Goal: Information Seeking & Learning: Learn about a topic

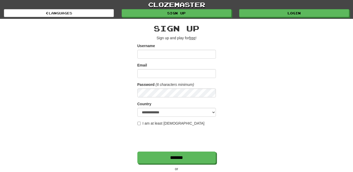
click at [158, 56] on input "Username" at bounding box center [176, 54] width 79 height 9
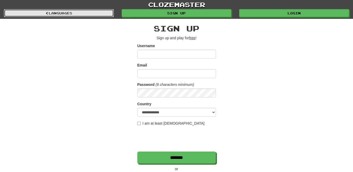
click at [73, 14] on link "Languages" at bounding box center [59, 13] width 110 height 8
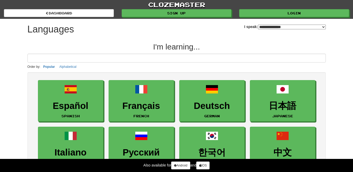
select select "*******"
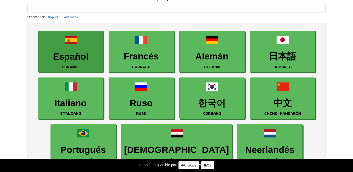
scroll to position [52, 0]
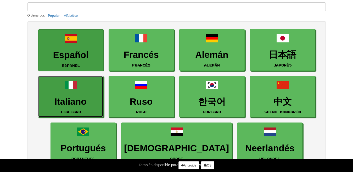
click at [85, 102] on font "Italiano" at bounding box center [70, 101] width 32 height 10
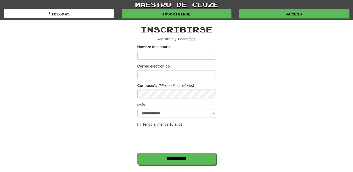
click at [147, 55] on input "Nombre de usuario" at bounding box center [176, 55] width 79 height 9
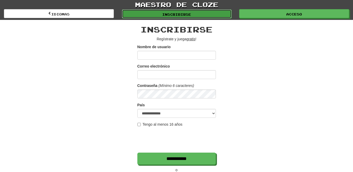
click at [159, 17] on link "Inscribirse" at bounding box center [177, 13] width 110 height 9
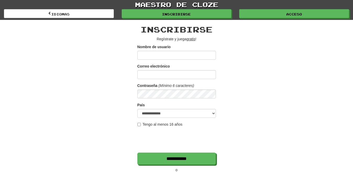
click at [158, 55] on input "Nombre de usuario" at bounding box center [176, 55] width 79 height 9
type input "*********"
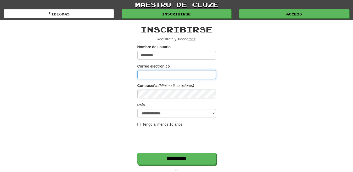
click at [165, 74] on input "Correo electrónico" at bounding box center [176, 74] width 79 height 9
type input "**********"
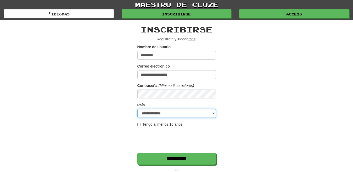
click at [181, 113] on select "**********" at bounding box center [176, 113] width 79 height 9
select select "**"
click at [137, 109] on select "**********" at bounding box center [176, 113] width 79 height 9
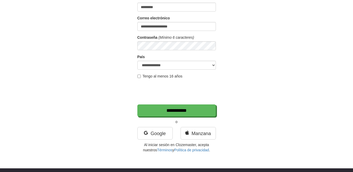
scroll to position [52, 0]
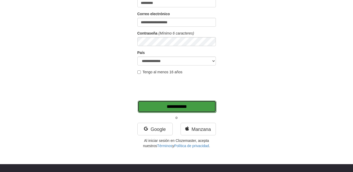
click at [177, 108] on input "**********" at bounding box center [177, 107] width 79 height 12
type input "*******"
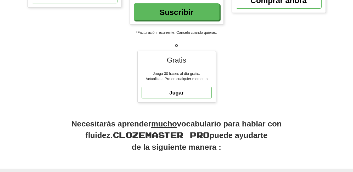
scroll to position [131, 0]
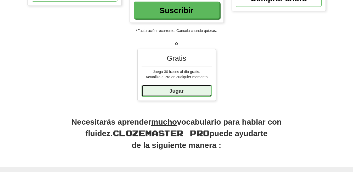
click at [180, 90] on font "Jugar" at bounding box center [176, 91] width 14 height 6
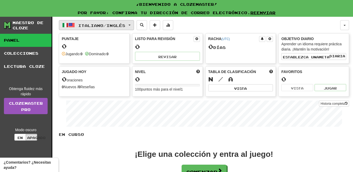
click at [125, 26] on font "Inglés" at bounding box center [116, 25] width 19 height 4
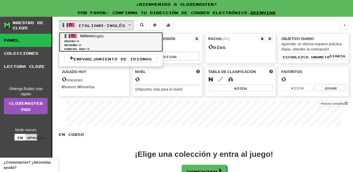
click at [103, 36] on font "Inglés" at bounding box center [99, 36] width 10 height 4
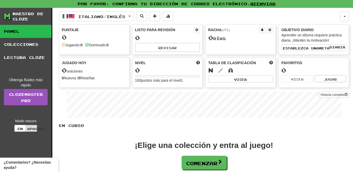
scroll to position [26, 0]
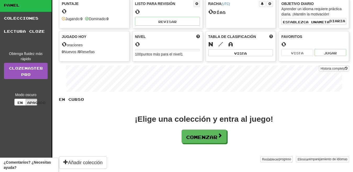
click at [152, 54] on font "puntos más para el nivel" at bounding box center [161, 54] width 40 height 4
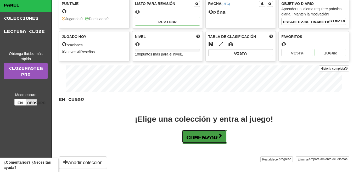
click at [189, 136] on font "Comenzar" at bounding box center [201, 138] width 31 height 6
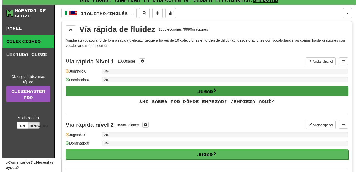
scroll to position [0, 0]
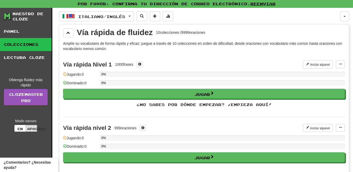
click at [118, 64] on font "1000" at bounding box center [119, 64] width 8 height 4
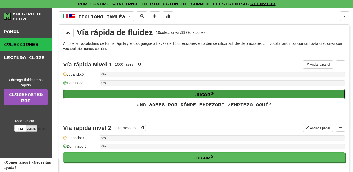
click at [192, 98] on button "Jugar" at bounding box center [204, 94] width 282 height 10
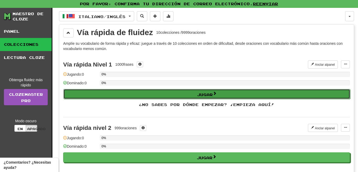
select select "**"
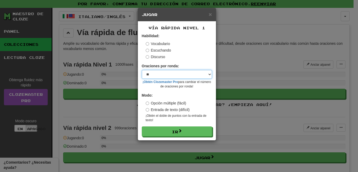
click at [207, 75] on select "* ** ** ** ** ** *** ********" at bounding box center [177, 74] width 70 height 9
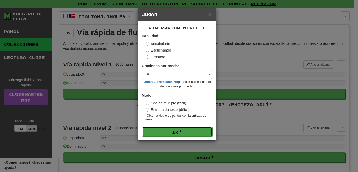
click at [175, 132] on font "Ir" at bounding box center [175, 132] width 6 height 4
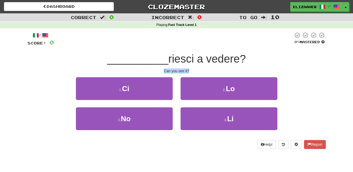
drag, startPoint x: 161, startPoint y: 71, endPoint x: 192, endPoint y: 70, distance: 30.9
click at [192, 70] on div "Can you see it?" at bounding box center [176, 70] width 298 height 5
copy div "Can you see it?"
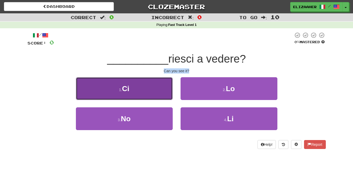
click at [122, 91] on small "1 ." at bounding box center [120, 90] width 3 height 4
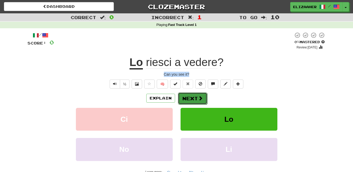
click at [201, 99] on span at bounding box center [200, 98] width 5 height 5
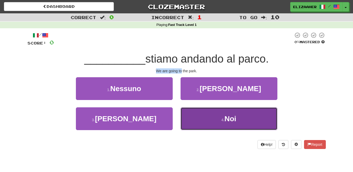
click at [204, 119] on button "4 . Noi" at bounding box center [229, 118] width 97 height 23
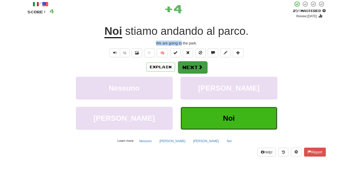
scroll to position [26, 0]
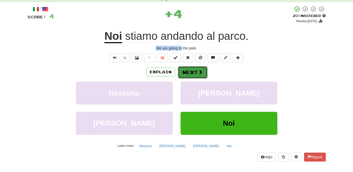
click at [193, 71] on button "Next" at bounding box center [192, 72] width 29 height 12
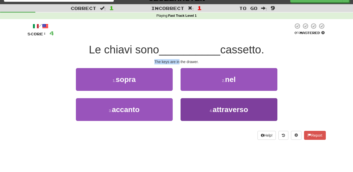
scroll to position [0, 0]
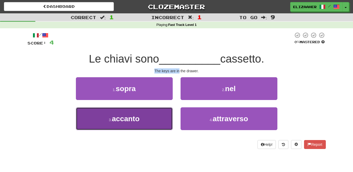
click at [139, 127] on button "3 . accanto" at bounding box center [124, 118] width 97 height 23
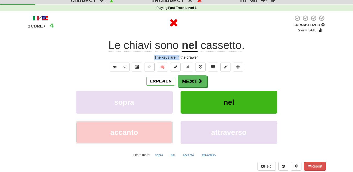
scroll to position [26, 0]
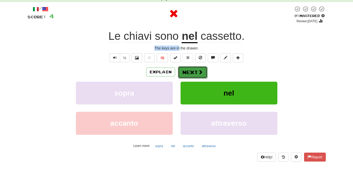
click at [190, 69] on button "Next" at bounding box center [192, 72] width 29 height 12
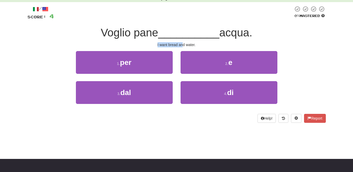
scroll to position [0, 0]
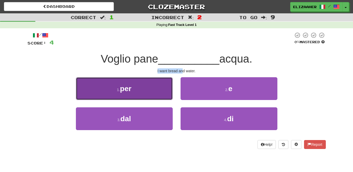
click at [153, 96] on button "1 . per" at bounding box center [124, 88] width 97 height 23
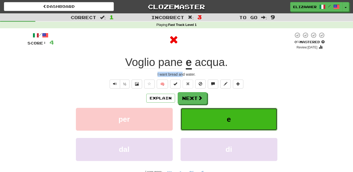
click at [219, 121] on button "e" at bounding box center [229, 119] width 97 height 23
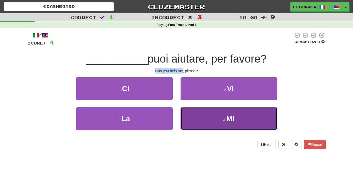
click at [210, 112] on button "4 . Mi" at bounding box center [229, 118] width 97 height 23
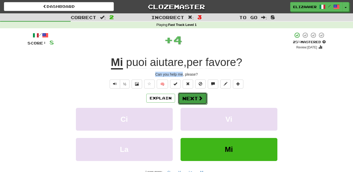
click at [199, 102] on button "Next" at bounding box center [192, 98] width 29 height 12
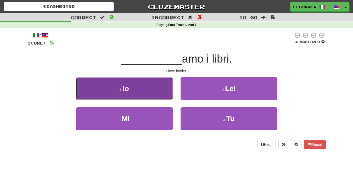
click at [164, 93] on button "1 . Io" at bounding box center [124, 88] width 97 height 23
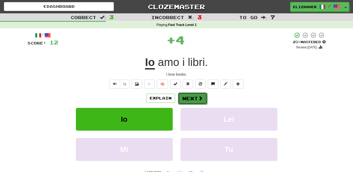
click at [188, 100] on button "Next" at bounding box center [192, 98] width 29 height 12
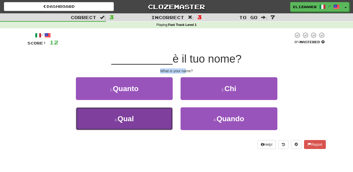
click at [146, 119] on button "3 . Qual" at bounding box center [124, 118] width 97 height 23
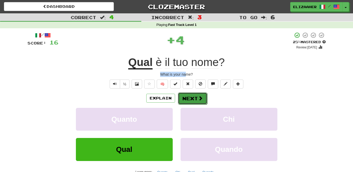
click at [194, 104] on button "Next" at bounding box center [192, 98] width 29 height 12
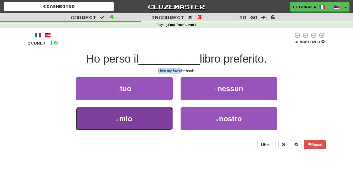
click at [159, 120] on button "3 . mio" at bounding box center [124, 118] width 97 height 23
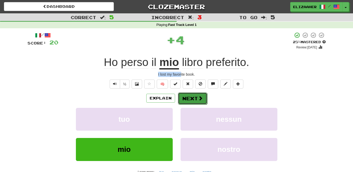
click at [192, 102] on button "Next" at bounding box center [192, 98] width 29 height 12
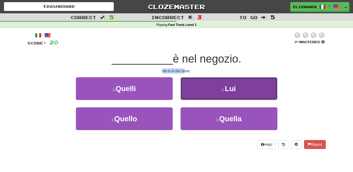
click at [200, 90] on button "2 . Lui" at bounding box center [229, 88] width 97 height 23
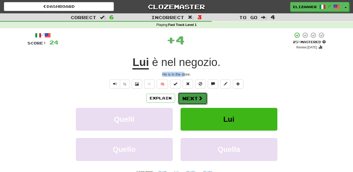
click at [197, 96] on button "Next" at bounding box center [192, 98] width 29 height 12
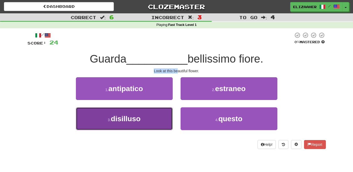
click at [160, 116] on button "3 . disilluso" at bounding box center [124, 118] width 97 height 23
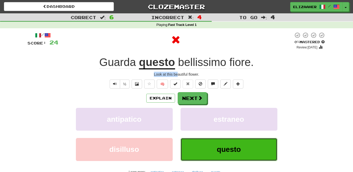
click at [227, 146] on span "questo" at bounding box center [229, 149] width 24 height 8
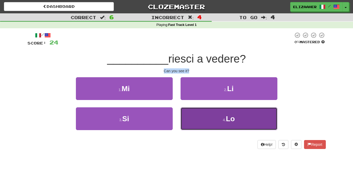
click at [196, 116] on button "4 . Lo" at bounding box center [229, 118] width 97 height 23
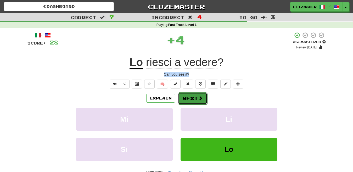
click at [188, 100] on button "Next" at bounding box center [192, 98] width 29 height 12
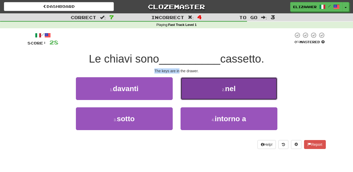
click at [215, 94] on button "2 . nel" at bounding box center [229, 88] width 97 height 23
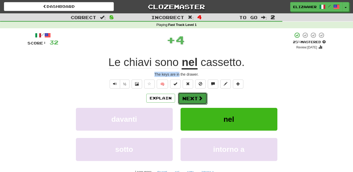
click at [194, 98] on button "Next" at bounding box center [192, 98] width 29 height 12
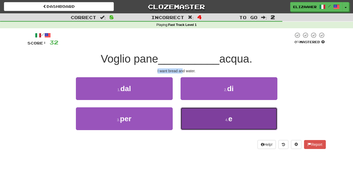
click at [203, 116] on button "4 . e" at bounding box center [229, 118] width 97 height 23
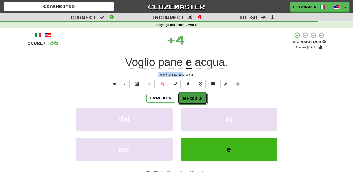
click at [192, 97] on button "Next" at bounding box center [192, 98] width 29 height 12
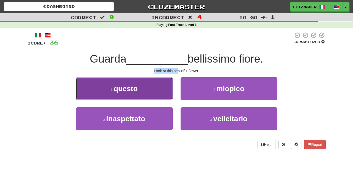
click at [141, 91] on button "1 . questo" at bounding box center [124, 88] width 97 height 23
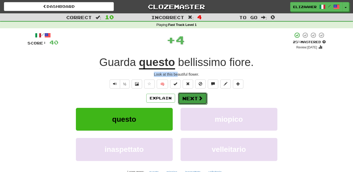
click at [184, 101] on button "Next" at bounding box center [192, 98] width 29 height 12
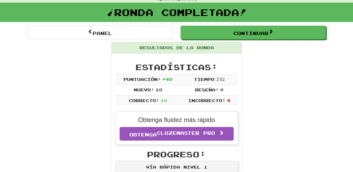
scroll to position [27, 0]
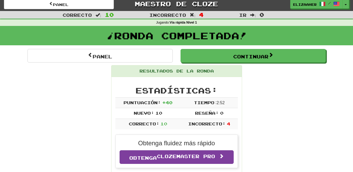
scroll to position [0, 0]
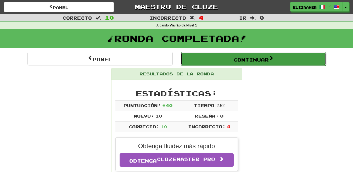
click at [226, 62] on button "Continuar" at bounding box center [253, 59] width 145 height 14
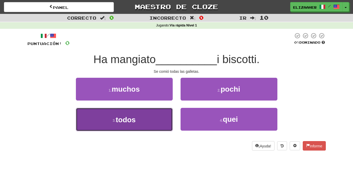
click at [148, 113] on button "3. todos ​" at bounding box center [124, 119] width 97 height 23
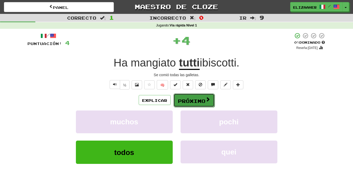
click at [194, 101] on font "Próximo" at bounding box center [191, 101] width 27 height 6
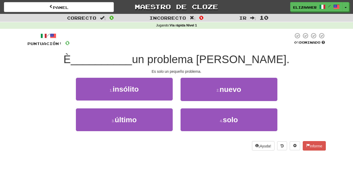
click at [179, 55] on font "un problema [PERSON_NAME]." at bounding box center [211, 59] width 158 height 12
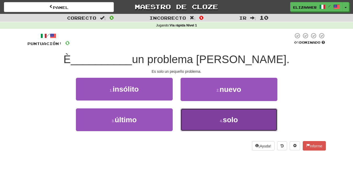
click at [213, 125] on button "4 . solo" at bounding box center [229, 119] width 97 height 23
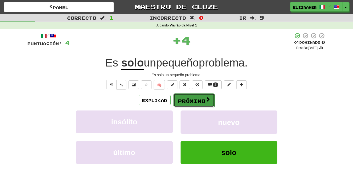
click at [202, 104] on button "Próximo" at bounding box center [194, 100] width 41 height 14
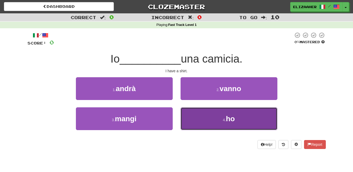
click at [219, 116] on button "4 . ho" at bounding box center [229, 118] width 97 height 23
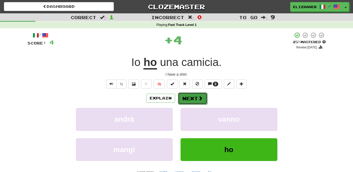
click at [199, 99] on span at bounding box center [200, 98] width 5 height 5
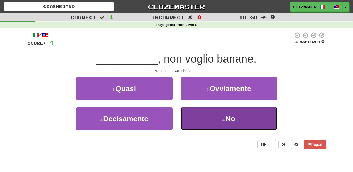
click at [203, 124] on button "4 . No" at bounding box center [229, 118] width 97 height 23
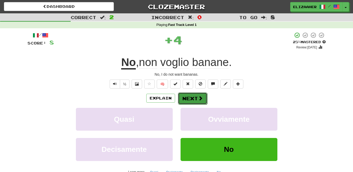
click at [189, 97] on button "Next" at bounding box center [192, 98] width 29 height 12
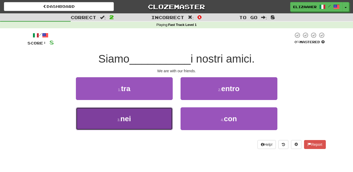
click at [153, 109] on button "3 . nei" at bounding box center [124, 118] width 97 height 23
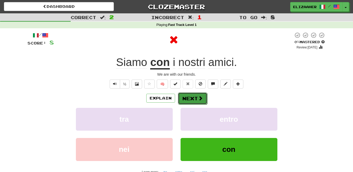
click at [194, 99] on button "Next" at bounding box center [192, 98] width 29 height 12
